Goal: Task Accomplishment & Management: Manage account settings

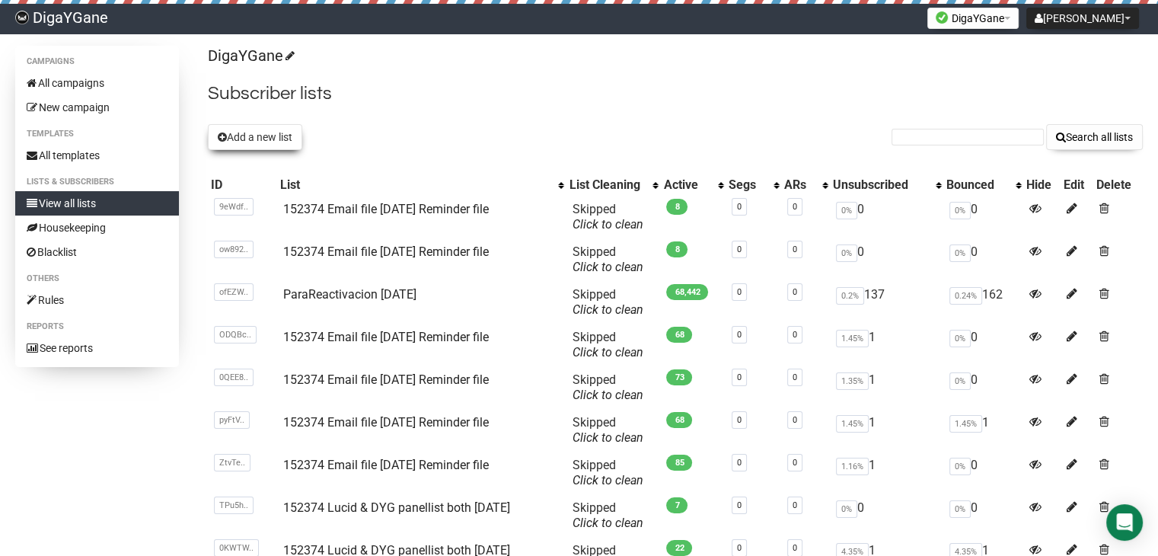
click at [249, 142] on button "Add a new list" at bounding box center [255, 137] width 94 height 26
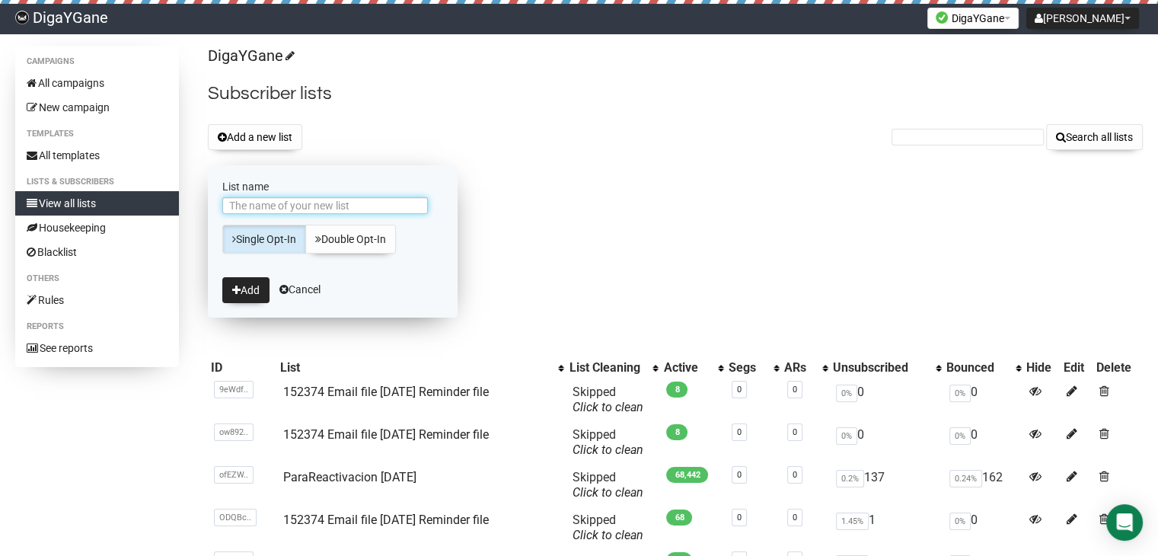
click at [304, 203] on input "List name" at bounding box center [325, 205] width 206 height 17
paste input "152374 Lucid & DYG panellist both [DATE]"
type input "152374 Lucid & DYG panellist both [DATE]"
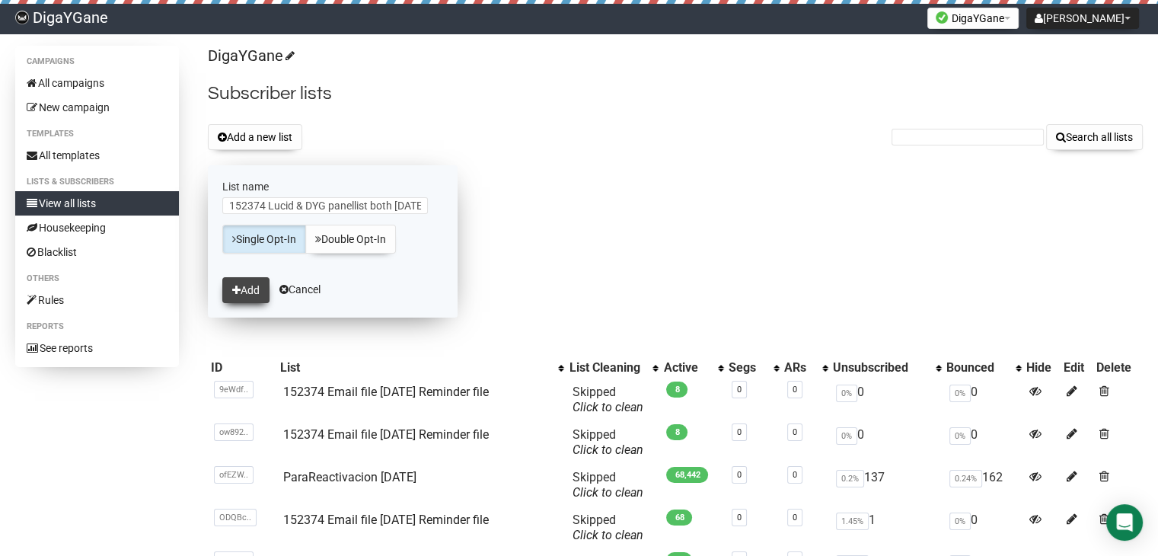
click at [252, 287] on button "Add" at bounding box center [245, 290] width 47 height 26
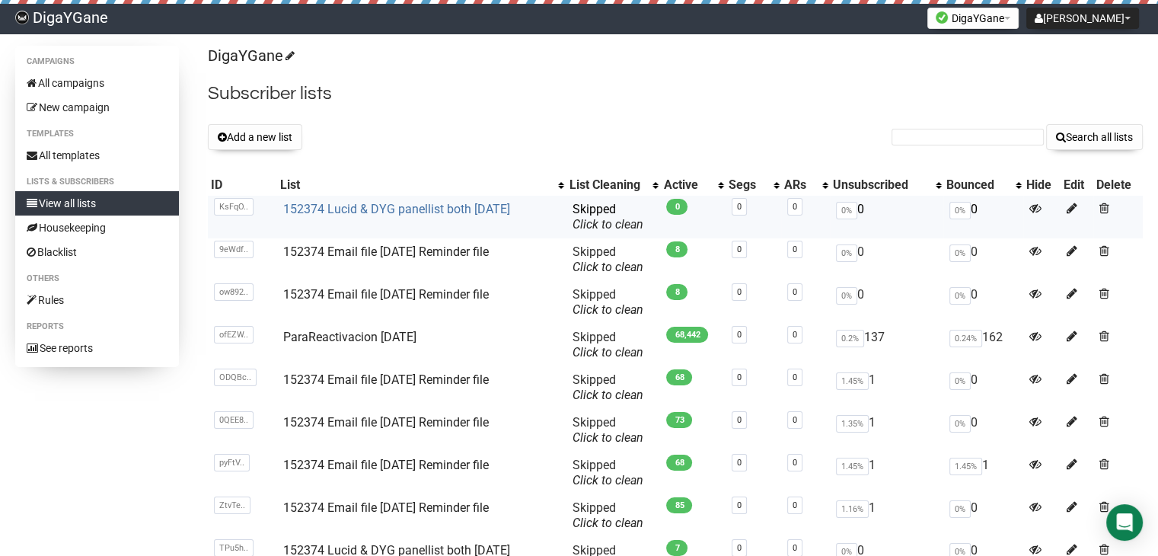
click at [417, 206] on link "152374 Lucid & DYG panellist both [DATE]" at bounding box center [396, 209] width 227 height 14
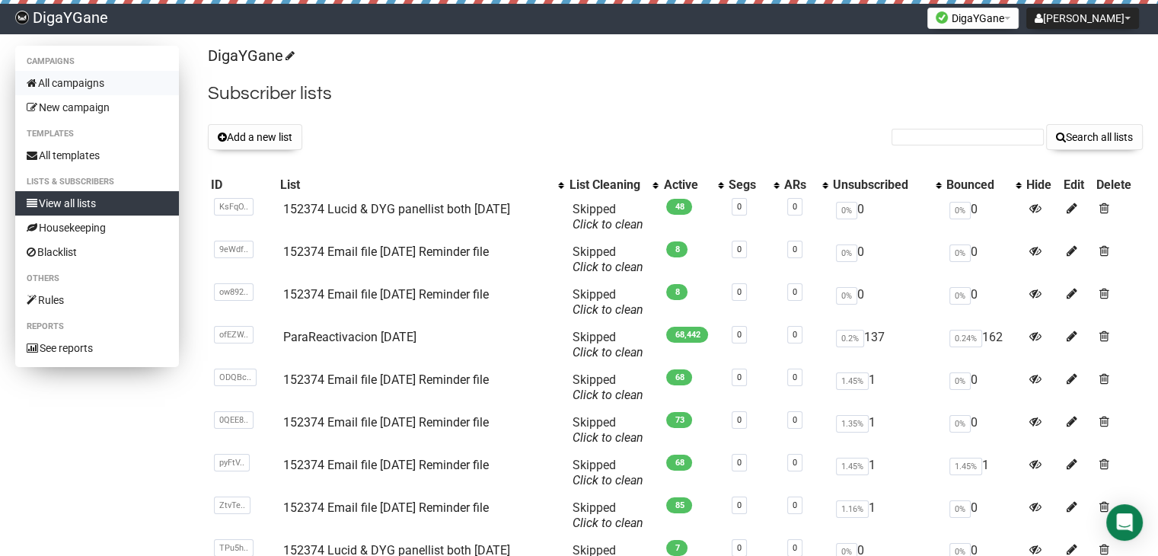
click at [97, 83] on link "All campaigns" at bounding box center [97, 83] width 164 height 24
